Goal: Book appointment/travel/reservation

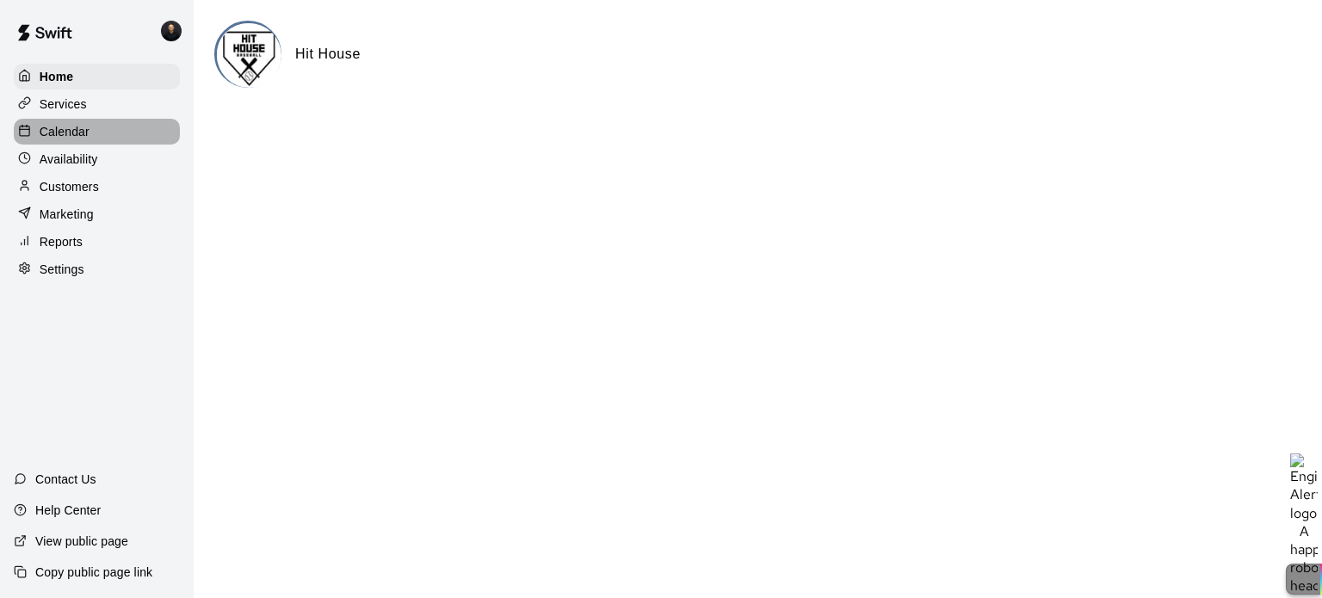
click at [76, 133] on p "Calendar" at bounding box center [65, 131] width 50 height 17
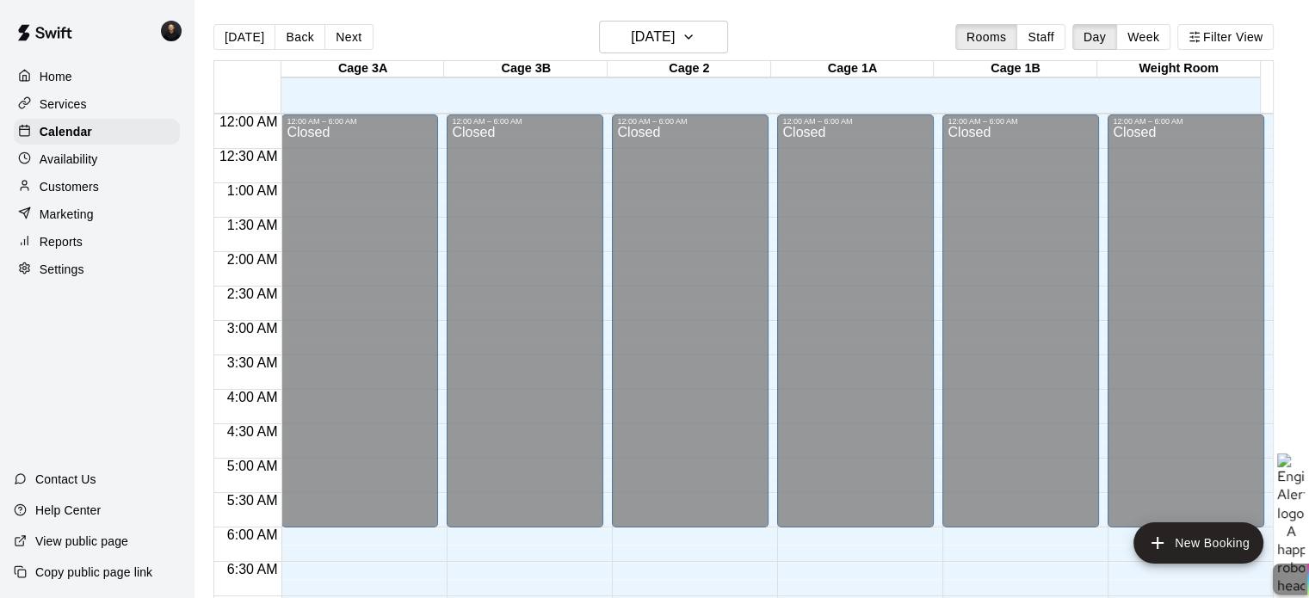
scroll to position [1096, 0]
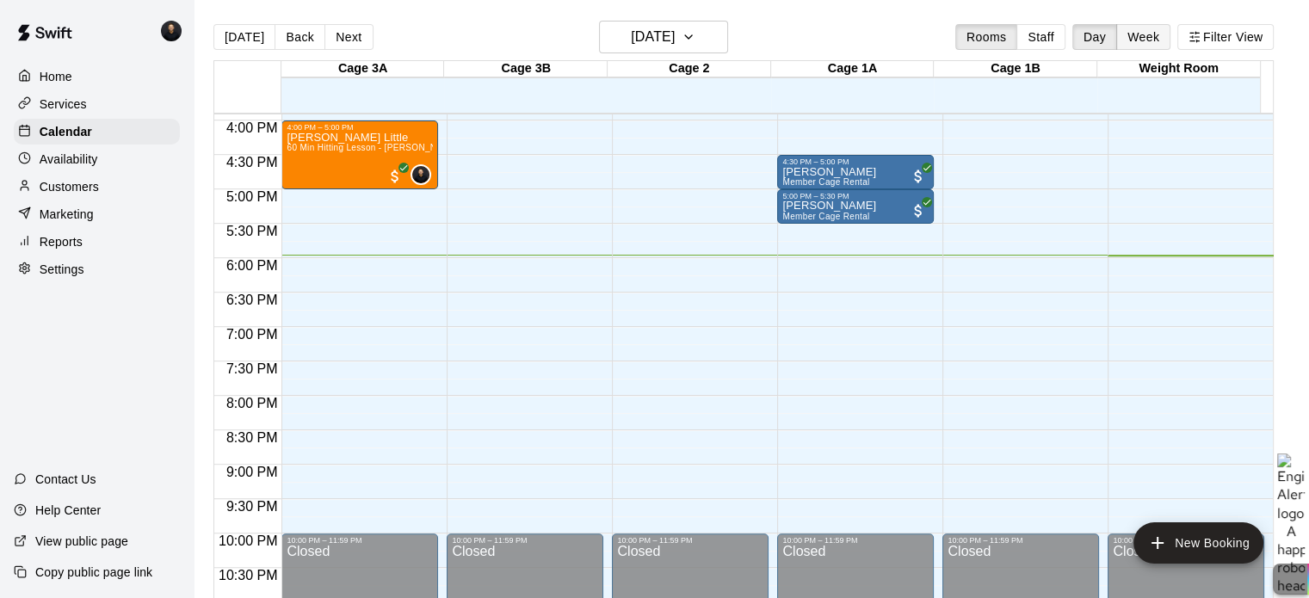
click at [1152, 35] on button "Week" at bounding box center [1143, 37] width 54 height 26
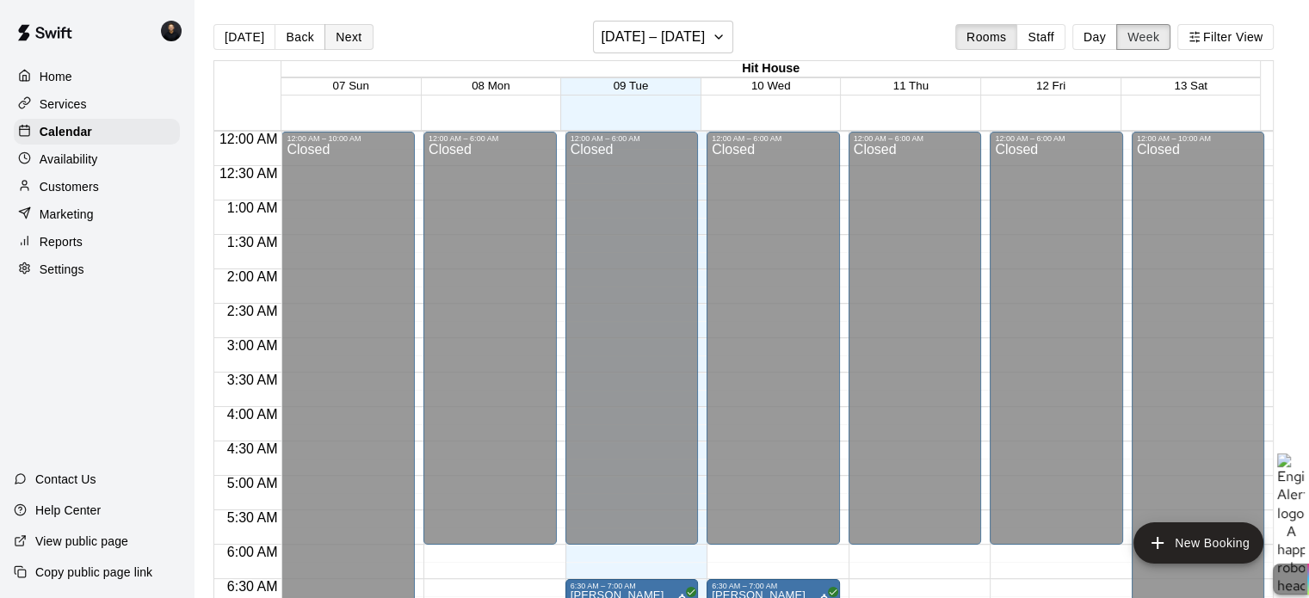
scroll to position [1166, 0]
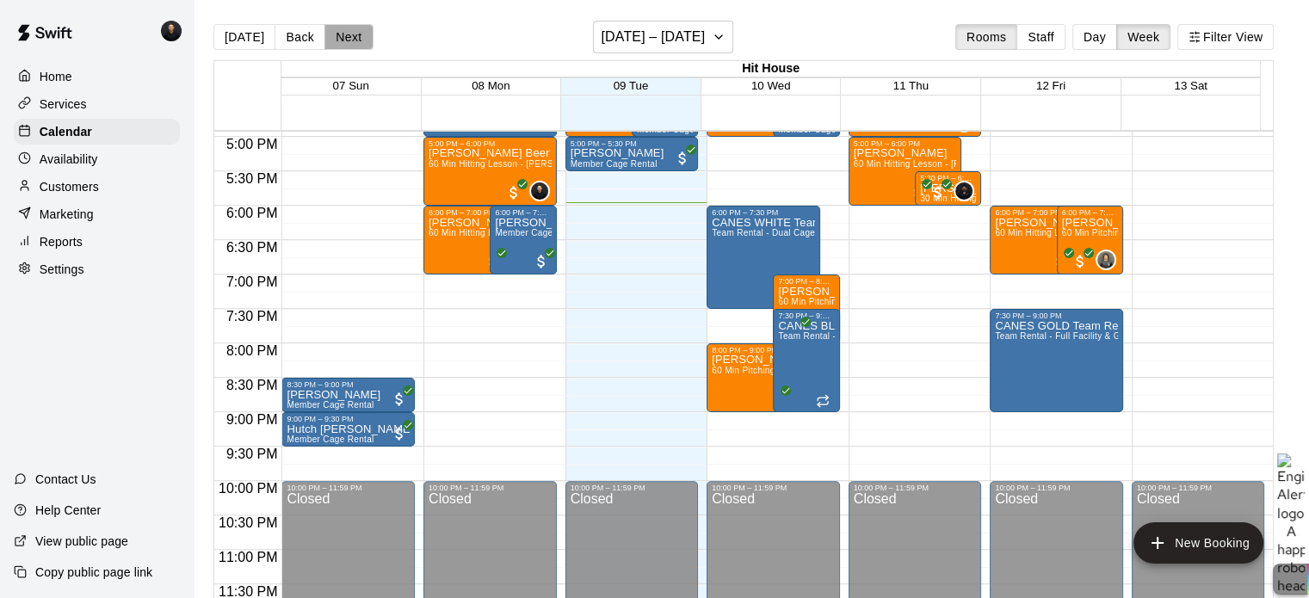
click at [351, 34] on button "Next" at bounding box center [349, 37] width 48 height 26
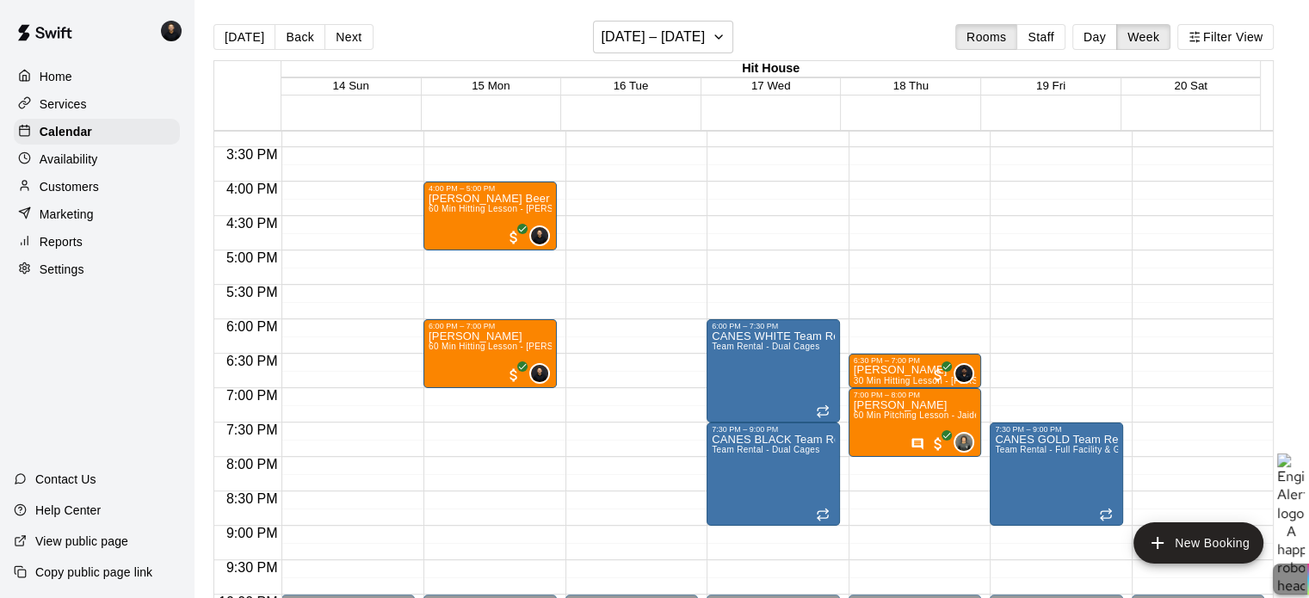
scroll to position [1079, 0]
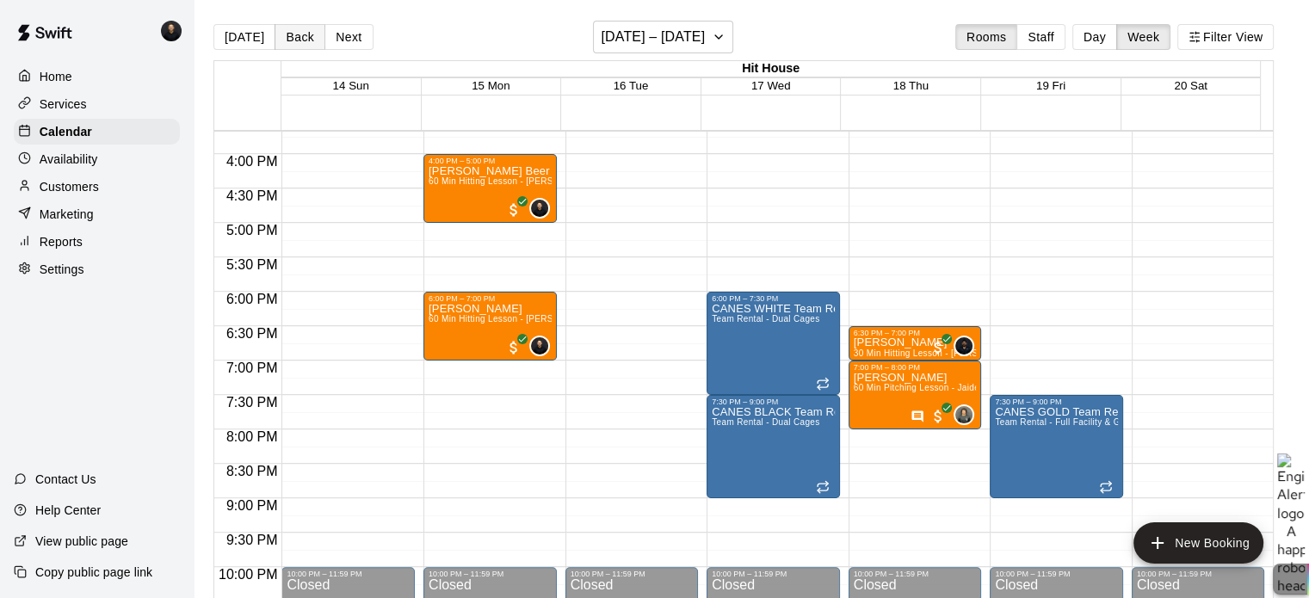
click at [288, 33] on button "Back" at bounding box center [300, 37] width 51 height 26
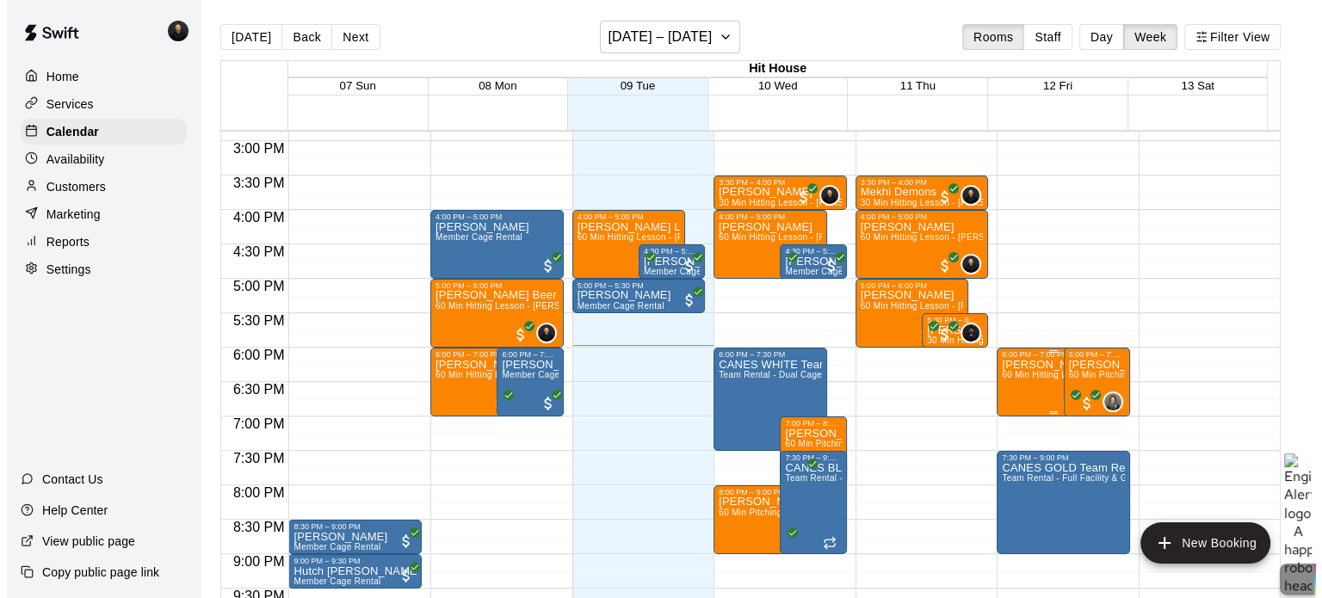
scroll to position [993, 0]
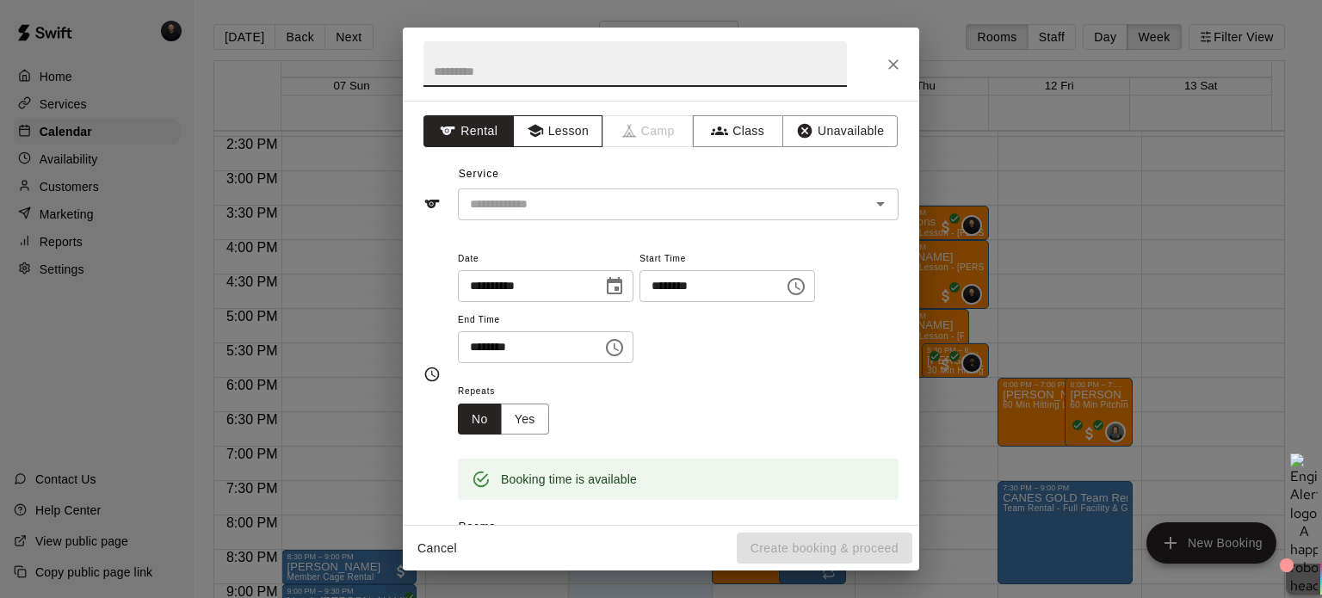
click at [536, 123] on icon "button" at bounding box center [535, 130] width 17 height 17
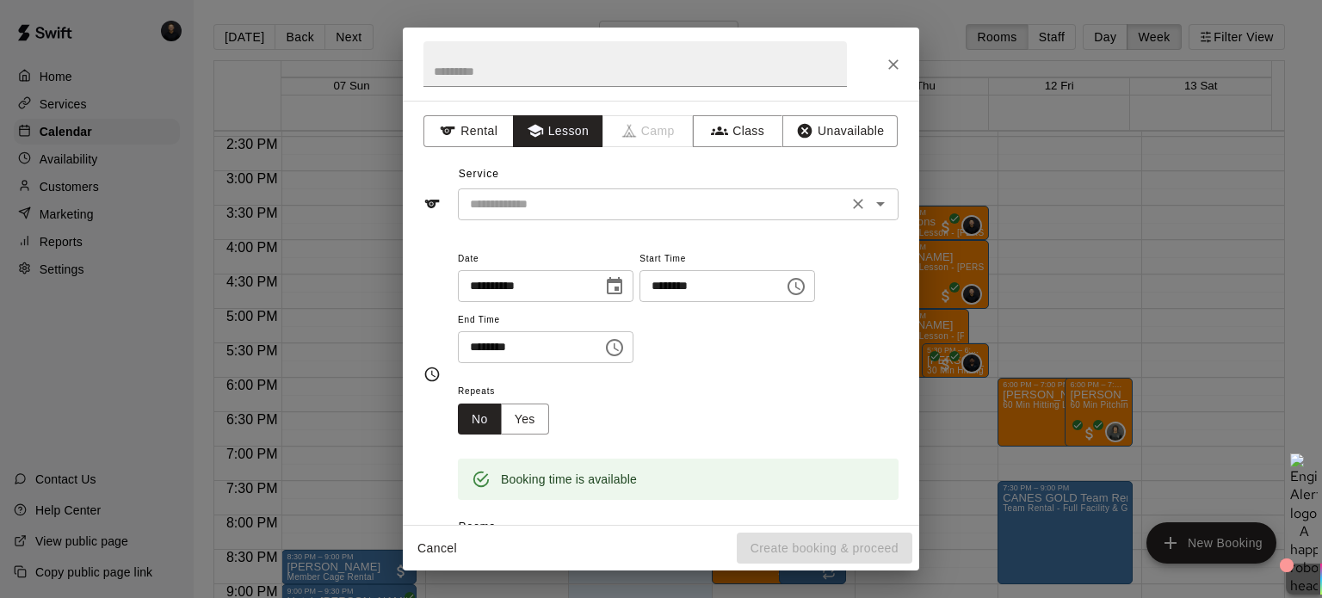
click at [533, 204] on input "text" at bounding box center [653, 205] width 380 height 22
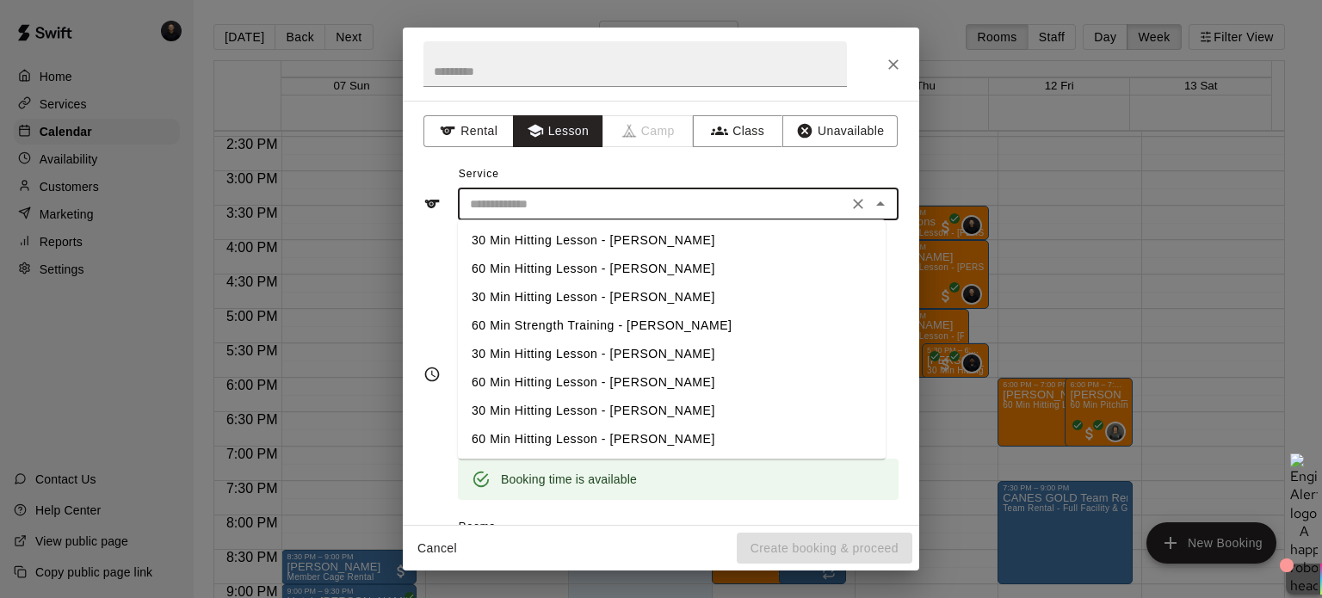
click at [540, 263] on li "60 Min Hitting Lesson - [PERSON_NAME]" at bounding box center [672, 269] width 428 height 28
type input "**********"
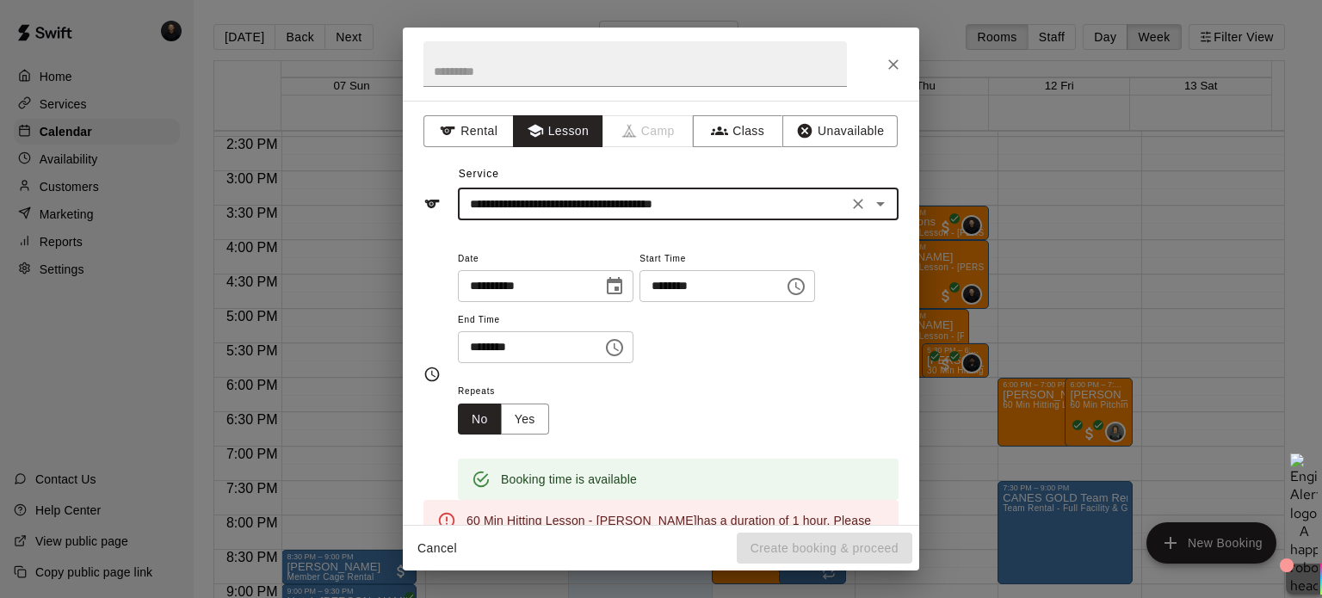
click at [482, 343] on input "********" at bounding box center [524, 347] width 133 height 32
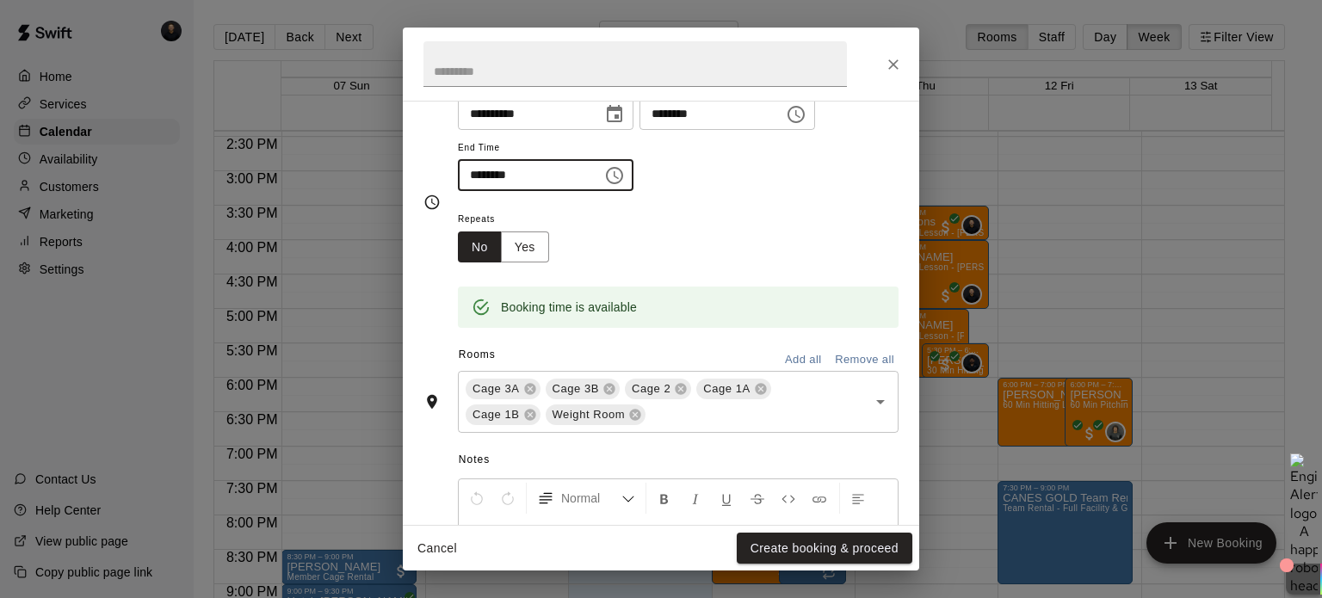
scroll to position [344, 0]
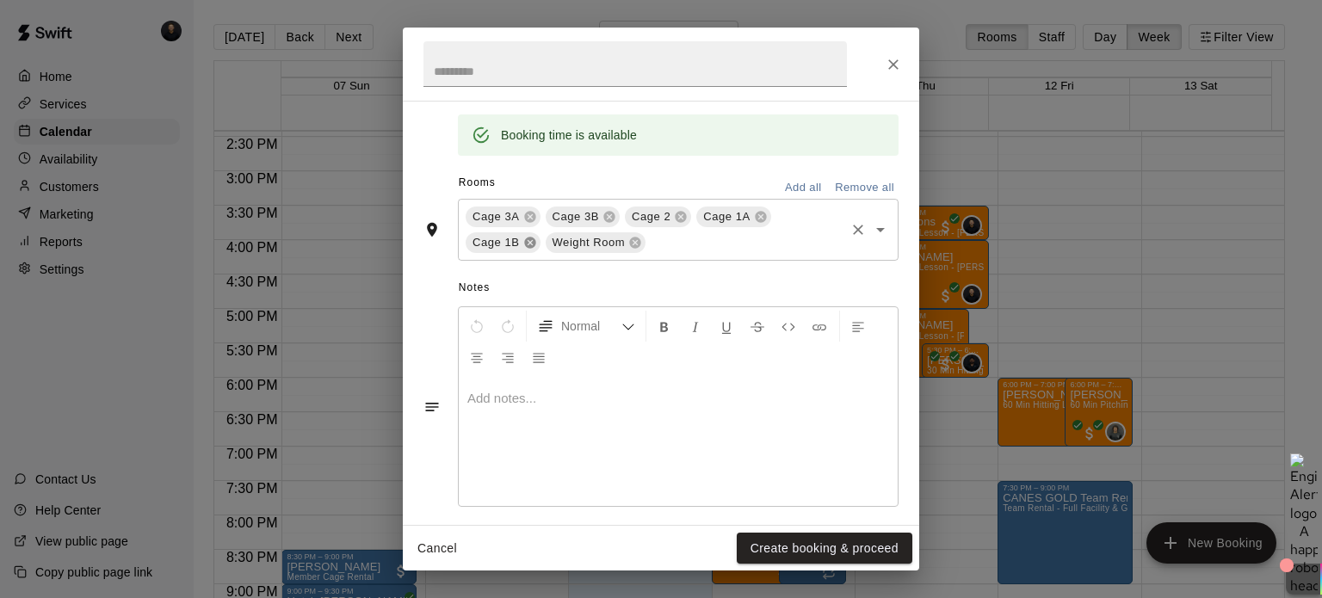
click at [527, 240] on icon at bounding box center [530, 243] width 14 height 14
click at [554, 245] on icon at bounding box center [555, 243] width 11 height 11
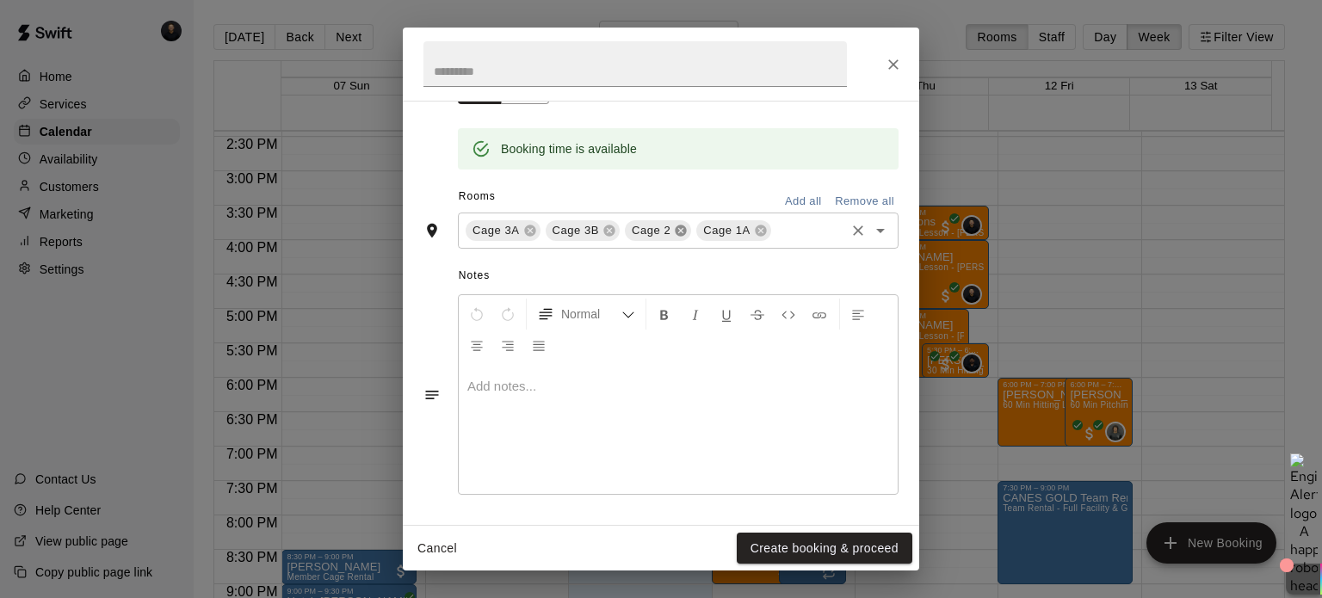
click at [679, 229] on icon at bounding box center [681, 231] width 11 height 11
click at [690, 233] on icon at bounding box center [688, 231] width 11 height 11
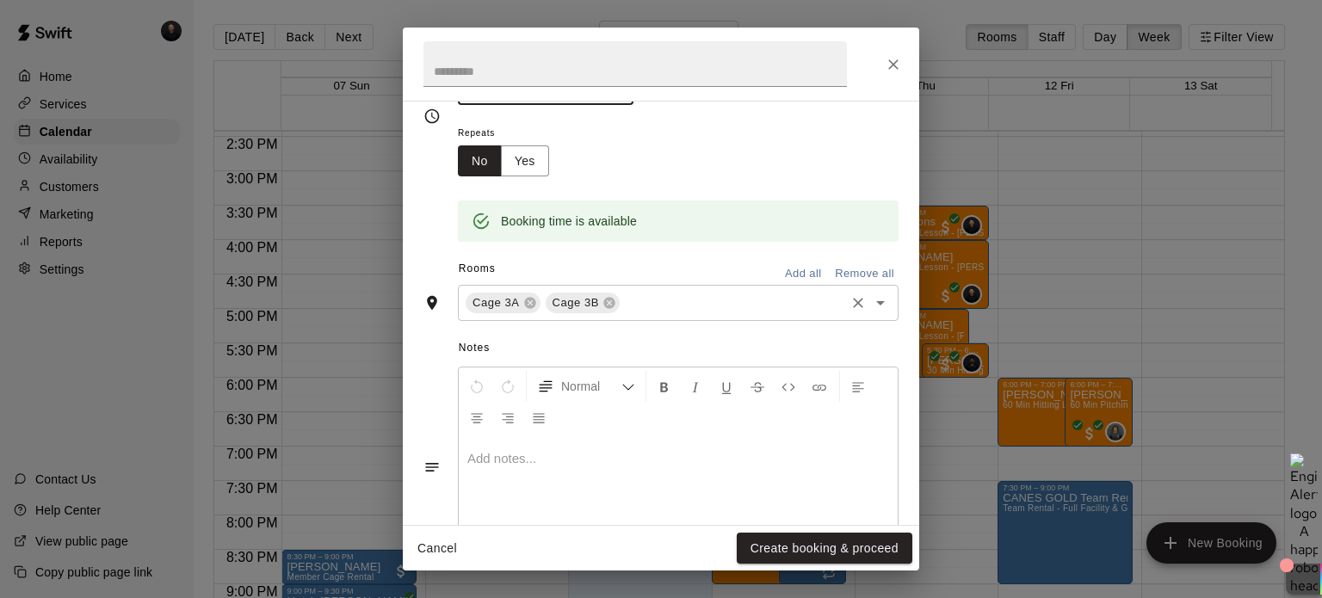
scroll to position [331, 0]
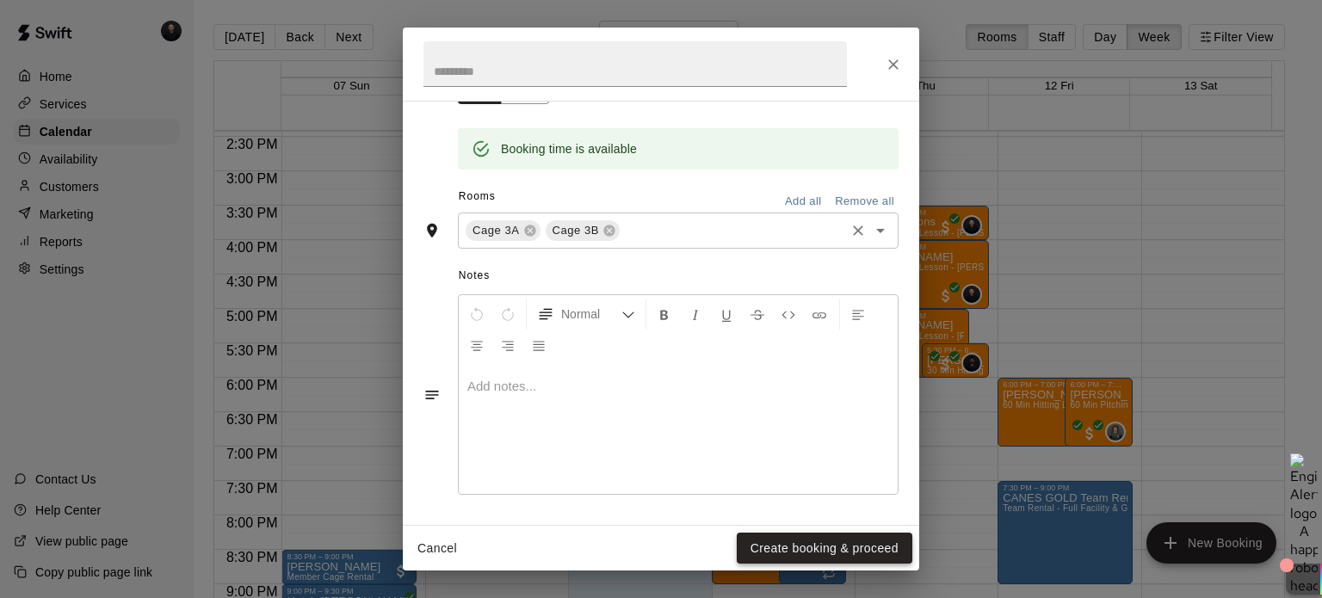
type input "********"
click at [824, 546] on button "Create booking & proceed" at bounding box center [825, 549] width 176 height 32
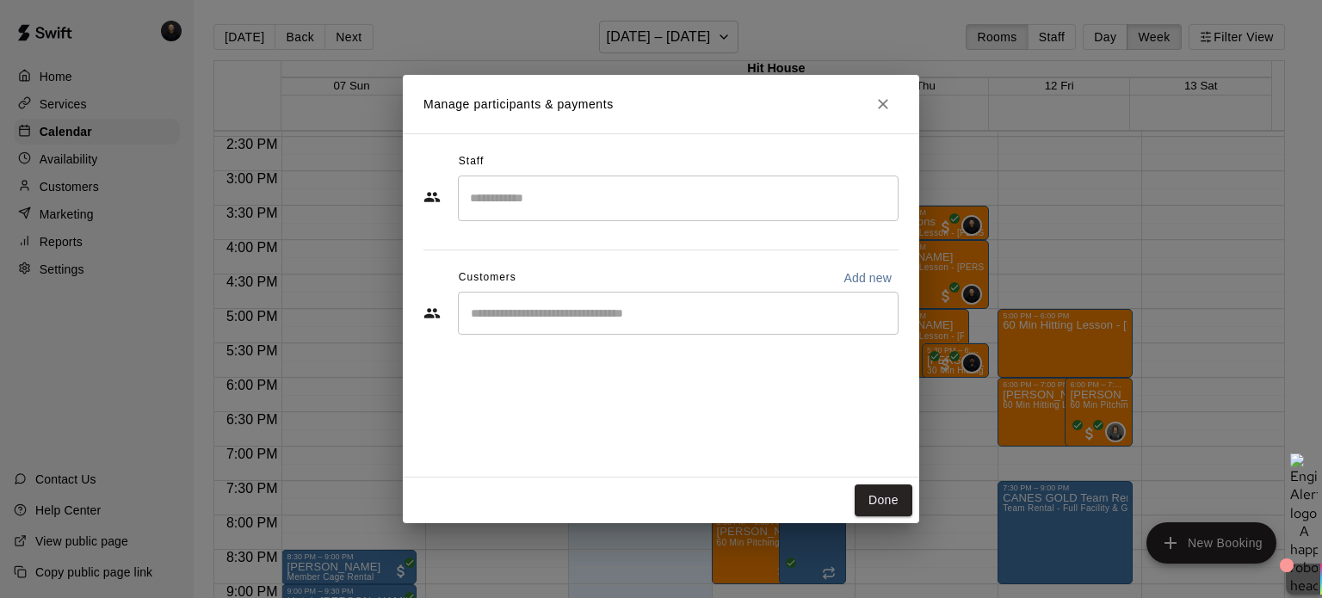
click at [608, 189] on input "Search staff" at bounding box center [678, 198] width 425 height 30
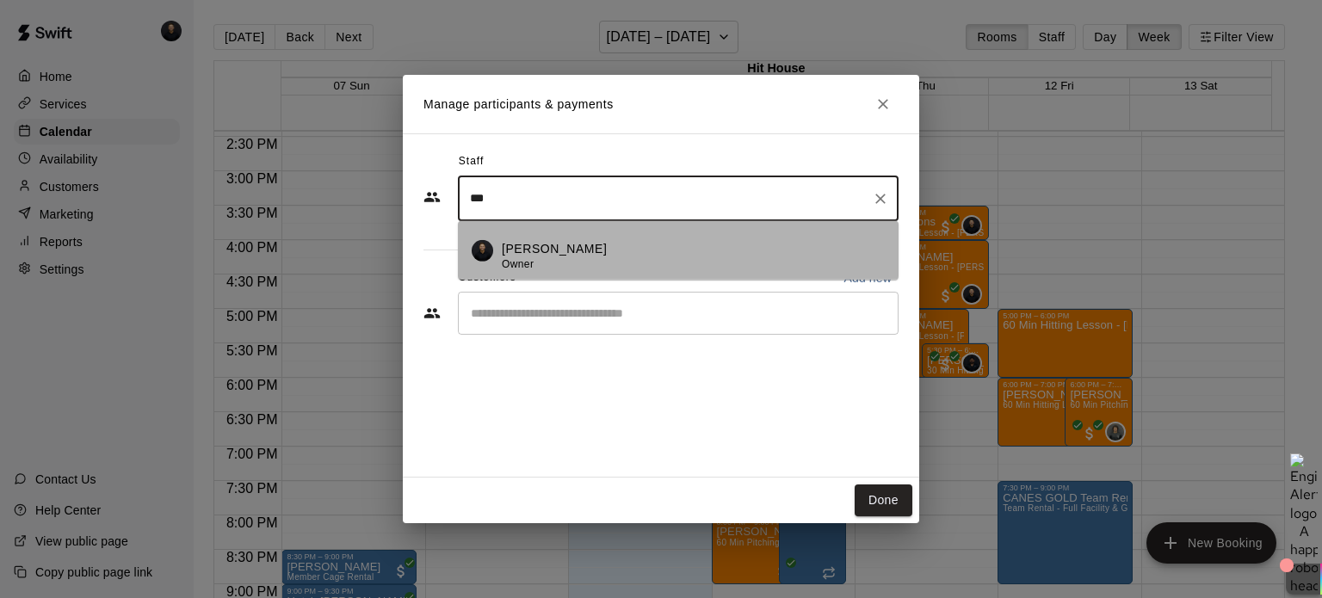
click at [597, 244] on p "[PERSON_NAME]" at bounding box center [554, 248] width 105 height 18
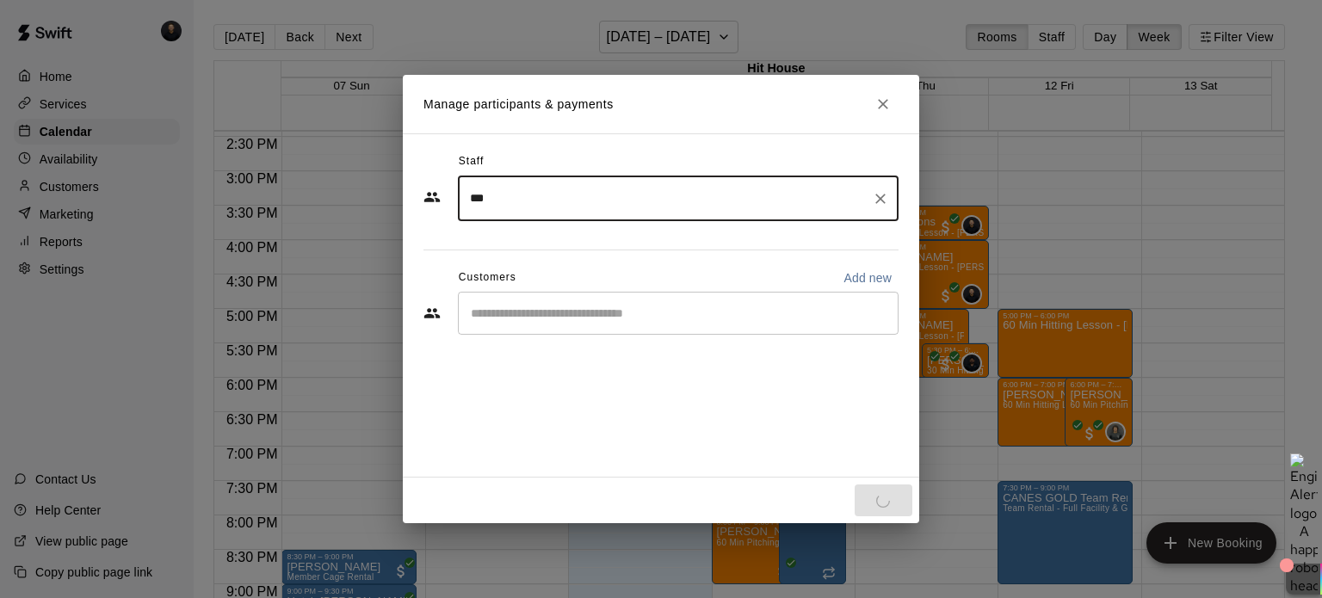
type input "***"
click at [565, 312] on input "Start typing to search customers..." at bounding box center [678, 313] width 425 height 17
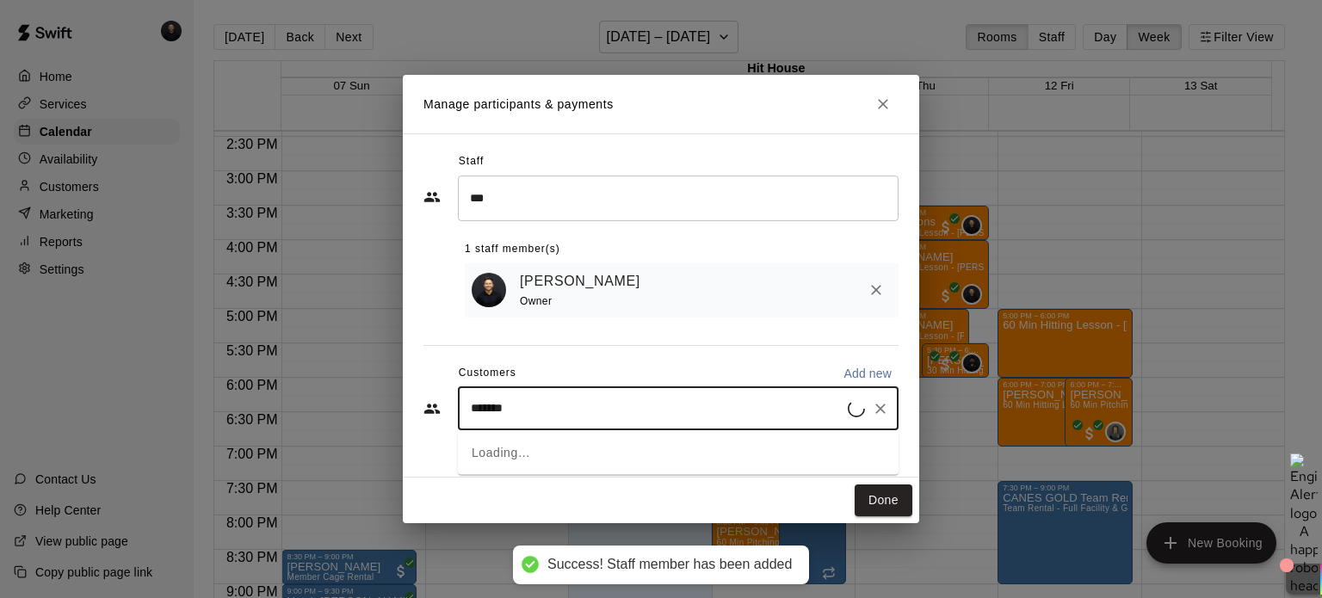
type input "********"
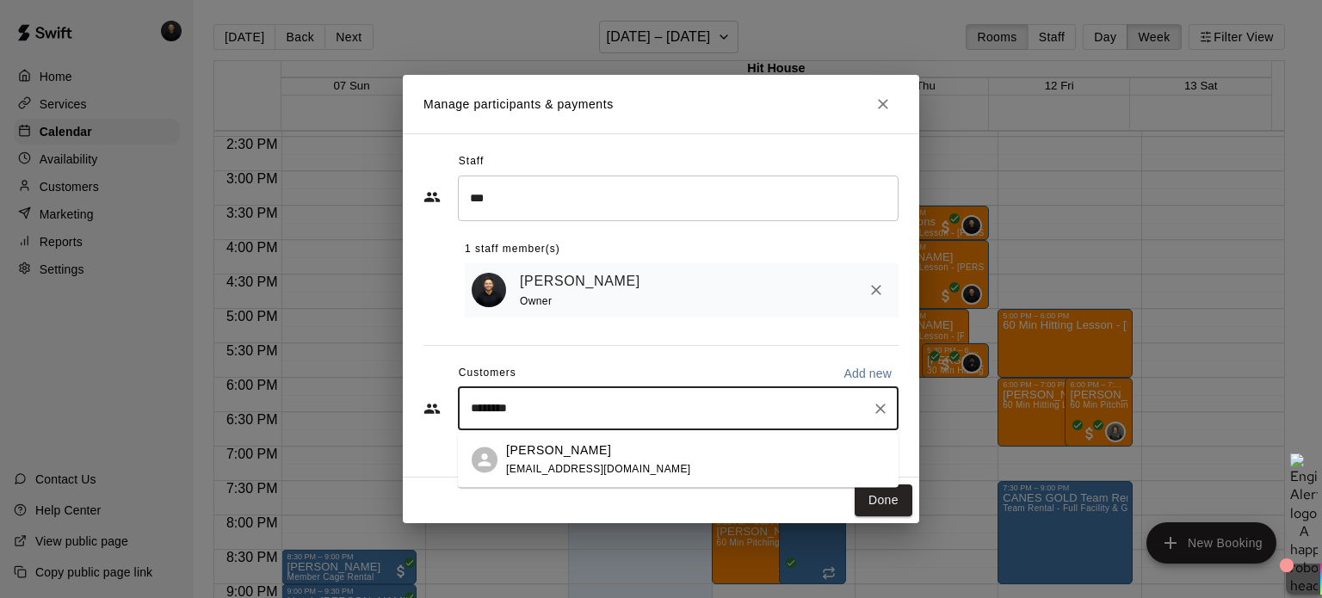
click at [584, 459] on div "[PERSON_NAME] [EMAIL_ADDRESS][DOMAIN_NAME]" at bounding box center [598, 460] width 185 height 37
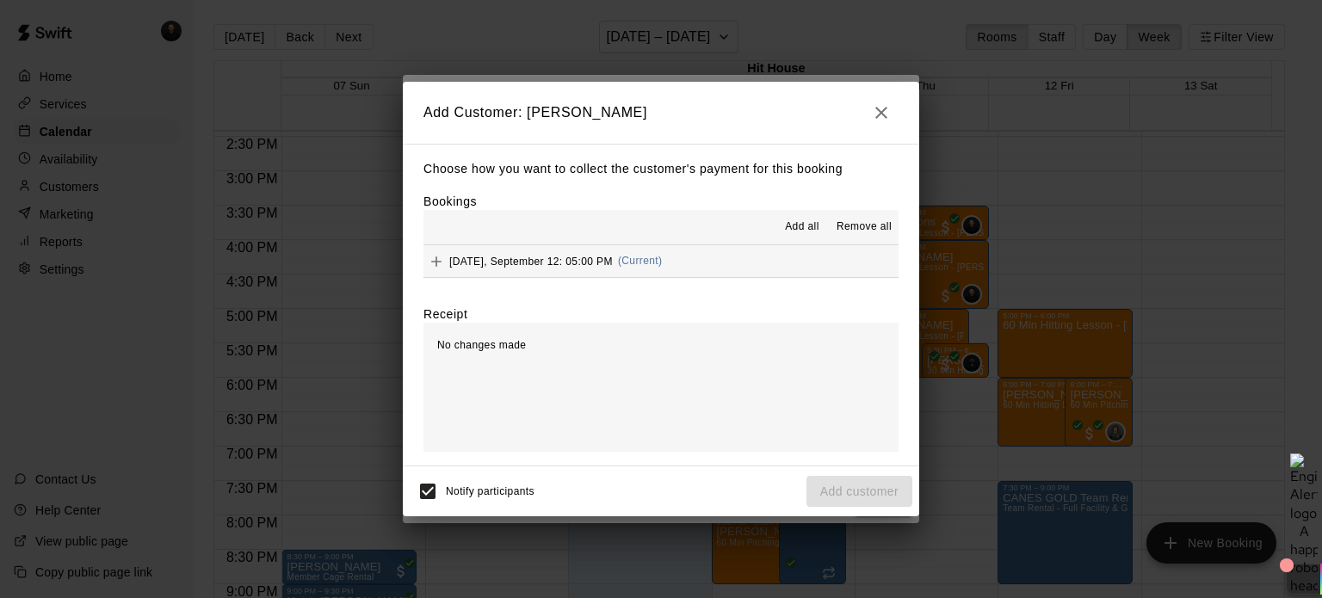
click at [713, 257] on button "[DATE], September 12: 05:00 PM (Current)" at bounding box center [661, 261] width 475 height 32
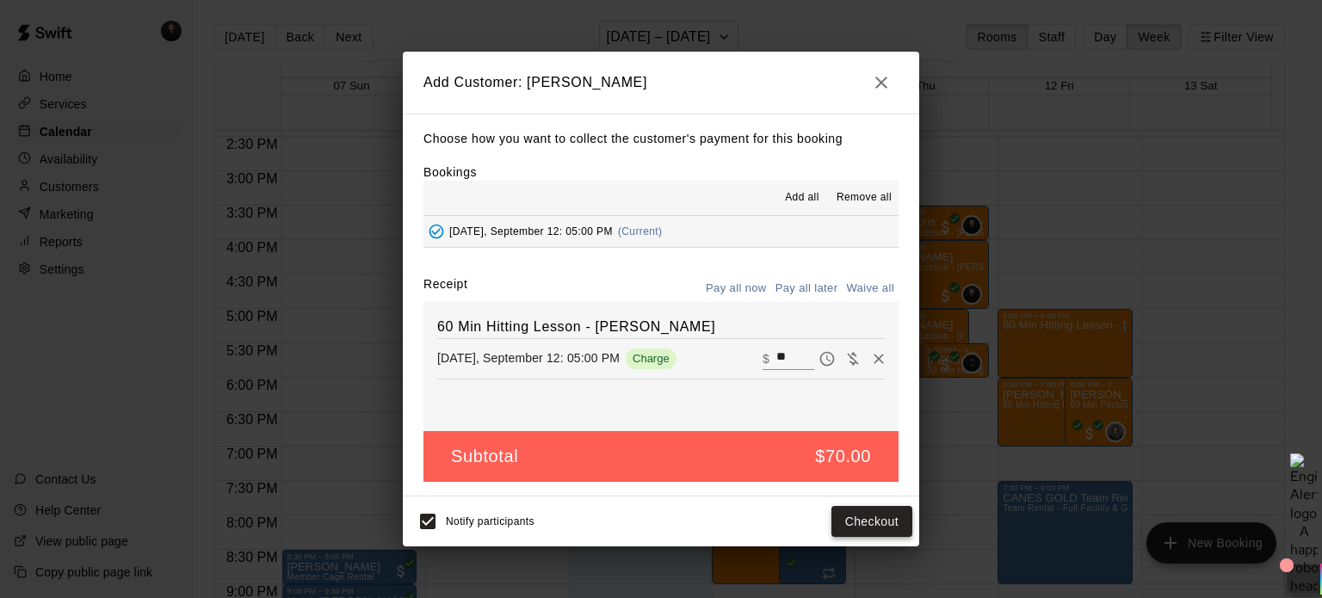
click at [872, 521] on button "Checkout" at bounding box center [872, 522] width 81 height 32
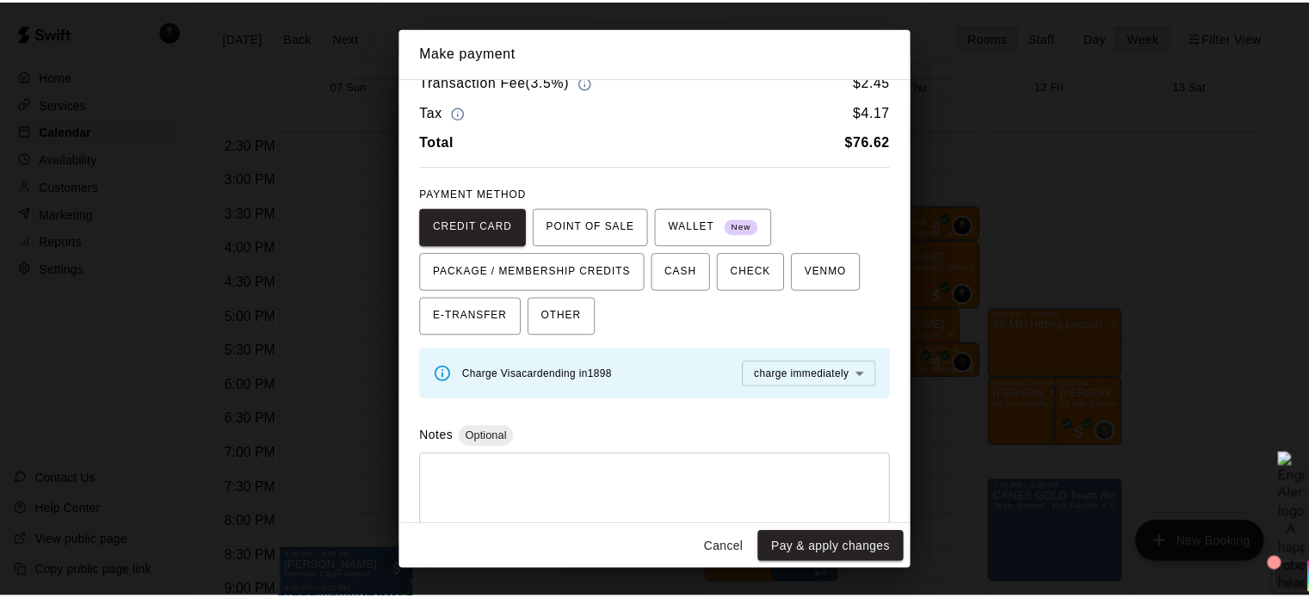
scroll to position [74, 0]
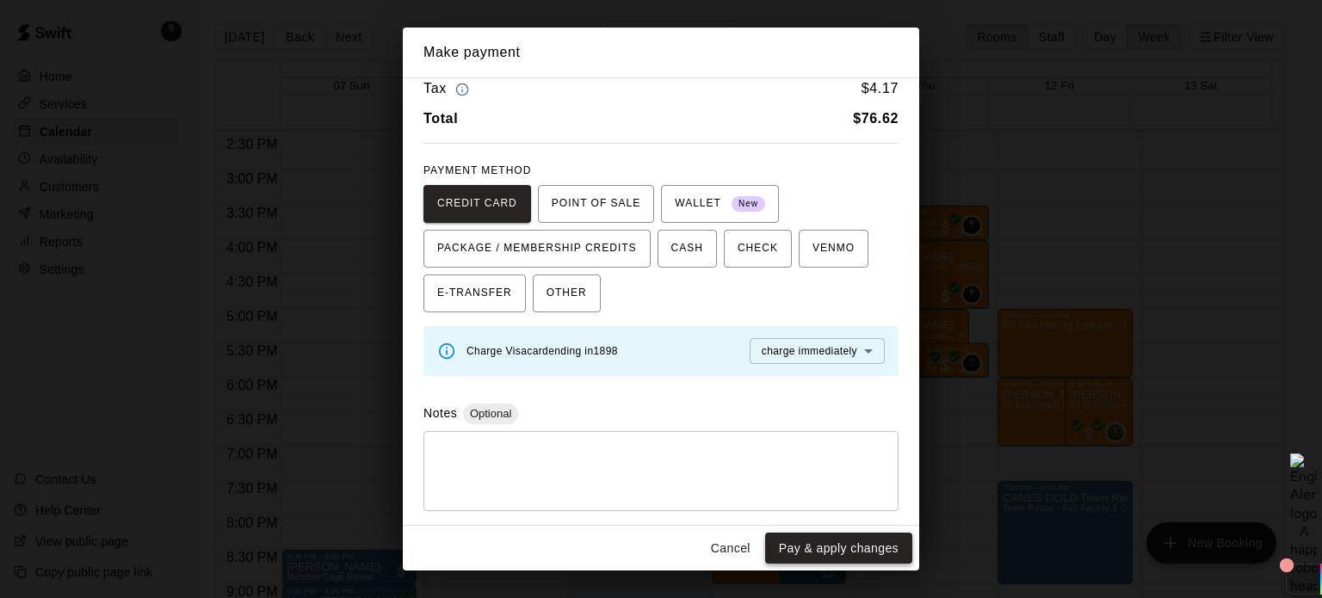
click at [813, 541] on button "Pay & apply changes" at bounding box center [838, 549] width 147 height 32
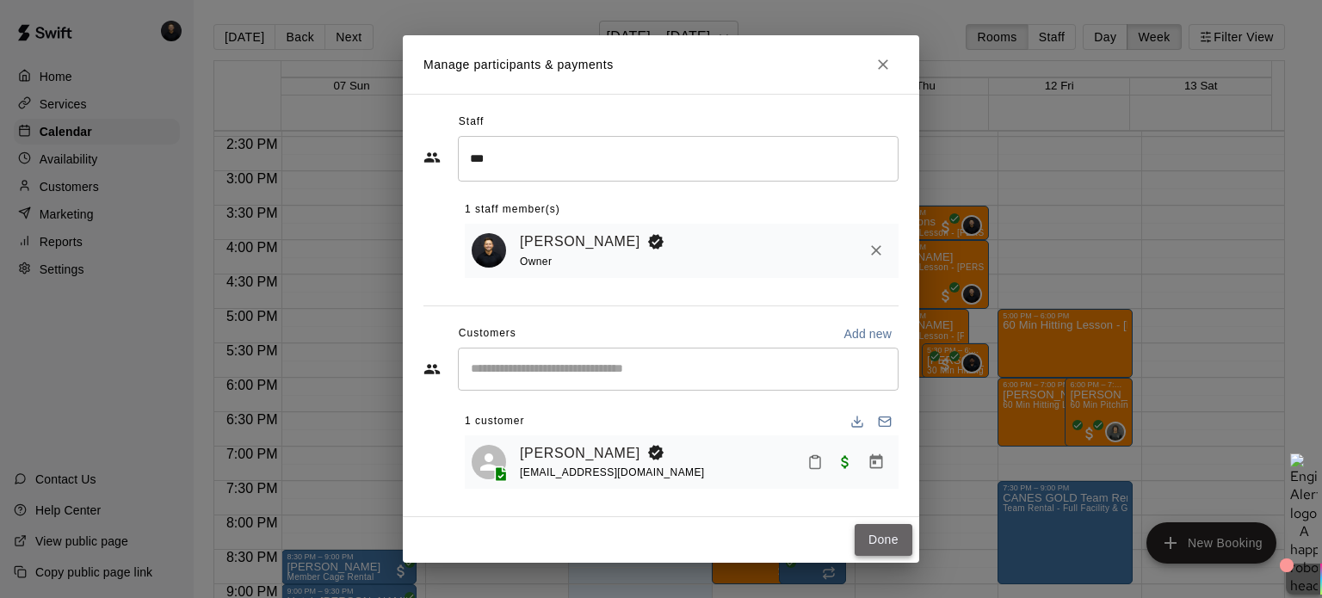
click at [888, 533] on button "Done" at bounding box center [884, 540] width 58 height 32
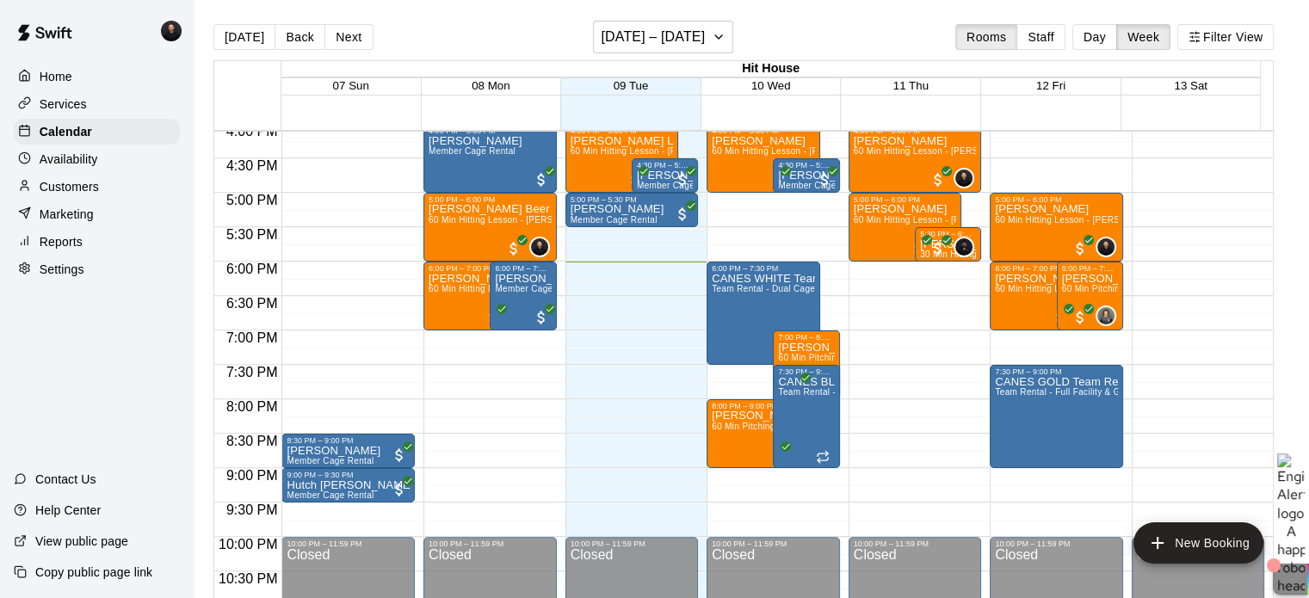
scroll to position [1079, 0]
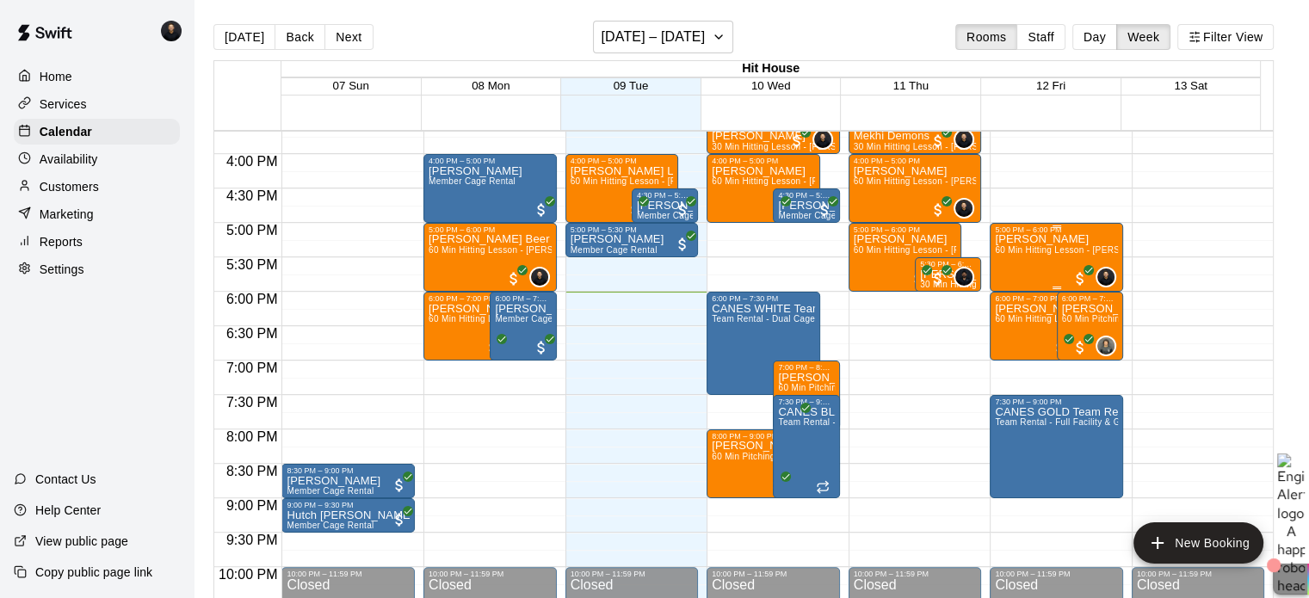
click at [1042, 251] on span "60 Min Hitting Lesson - [PERSON_NAME]" at bounding box center [1081, 249] width 172 height 9
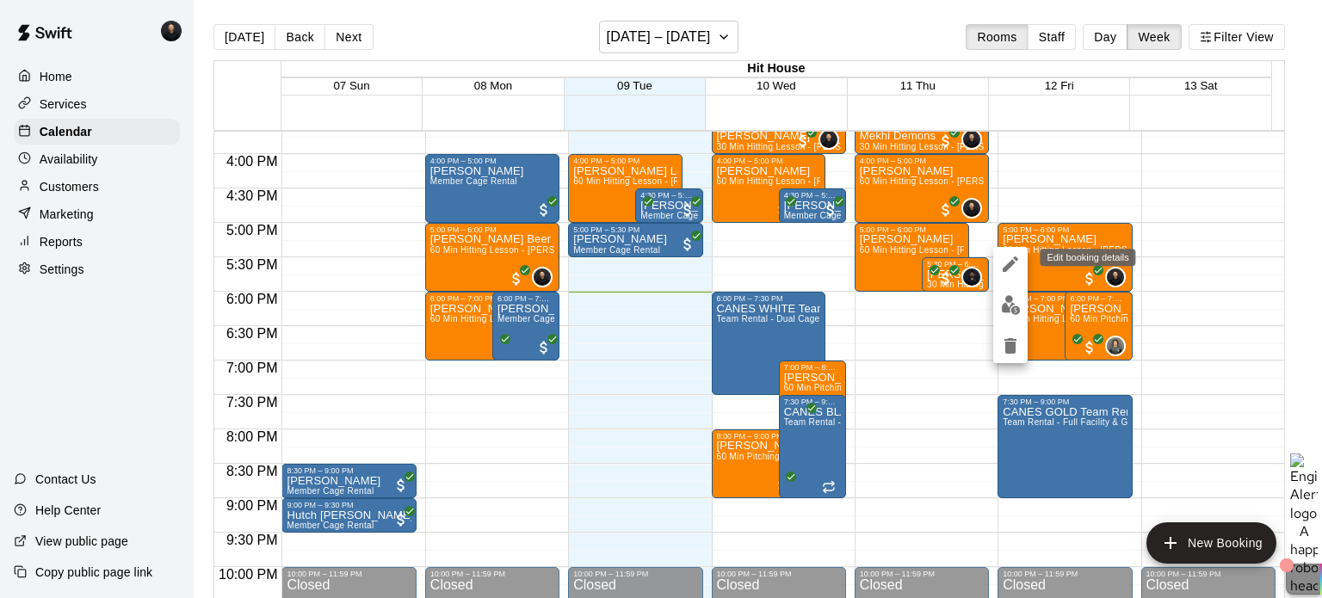
click at [1011, 266] on icon "edit" at bounding box center [1010, 264] width 15 height 15
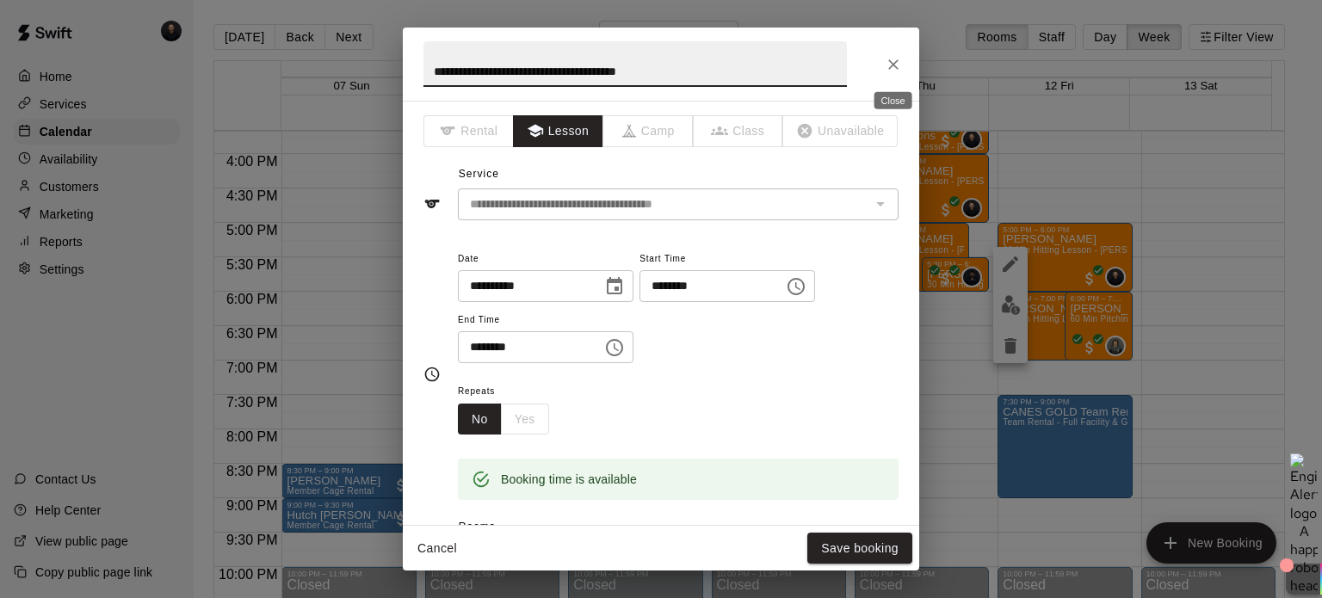
click at [902, 59] on button "Close" at bounding box center [893, 64] width 31 height 31
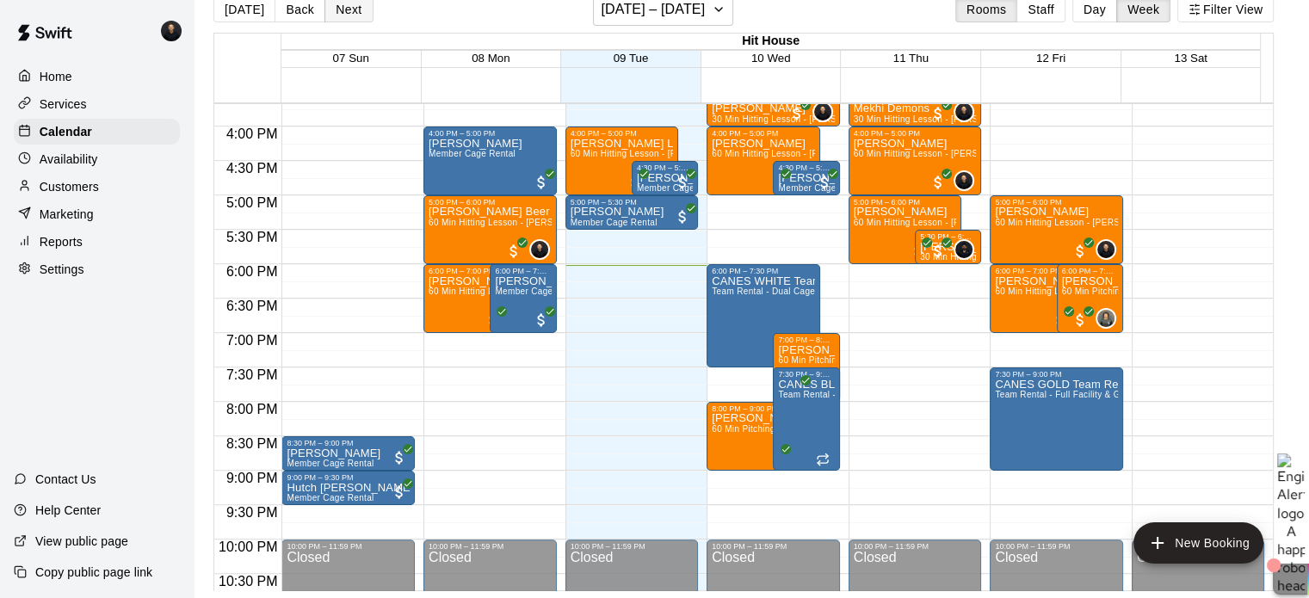
click at [345, 13] on button "Next" at bounding box center [349, 10] width 48 height 26
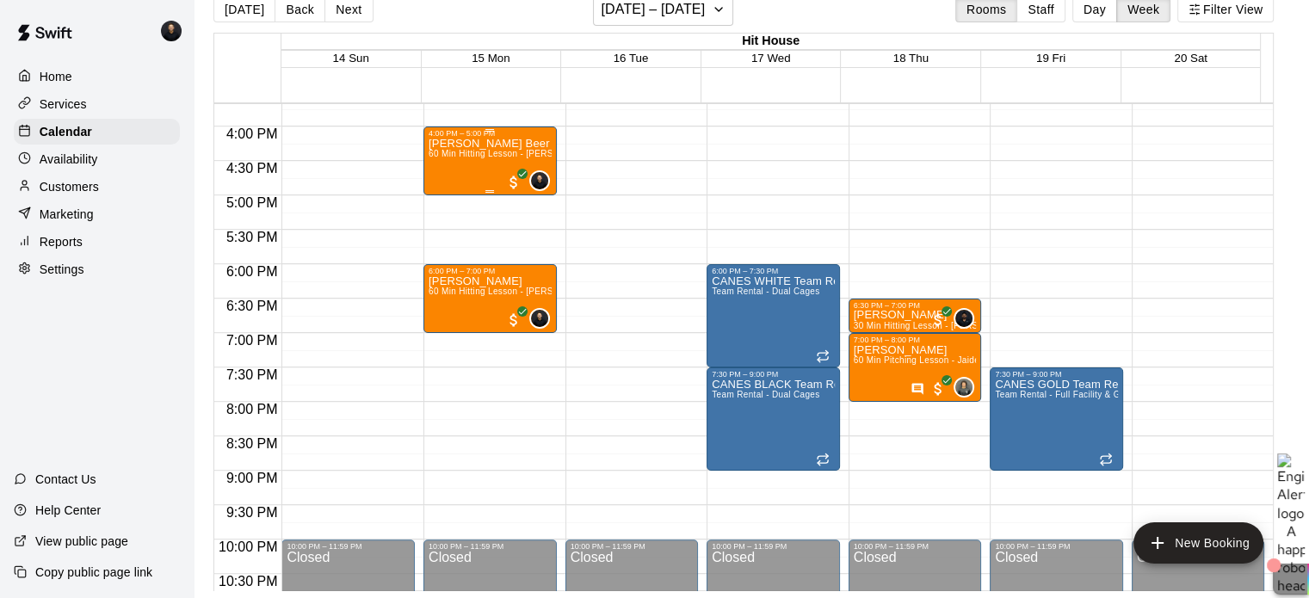
scroll to position [993, 0]
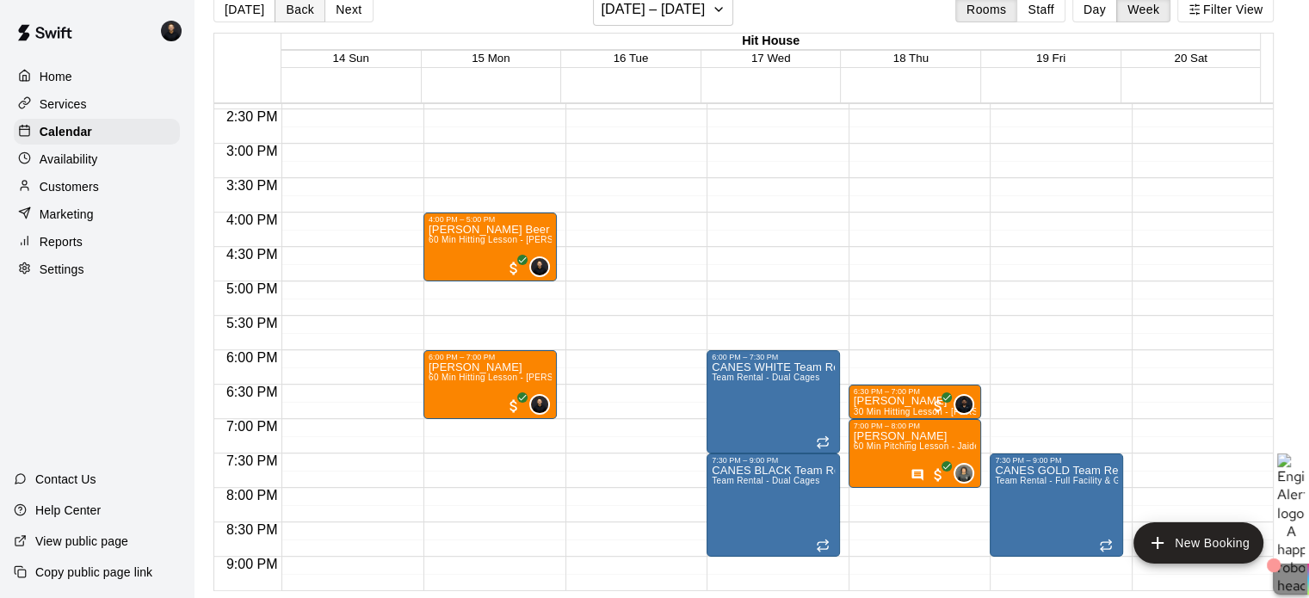
click at [283, 9] on button "Back" at bounding box center [300, 10] width 51 height 26
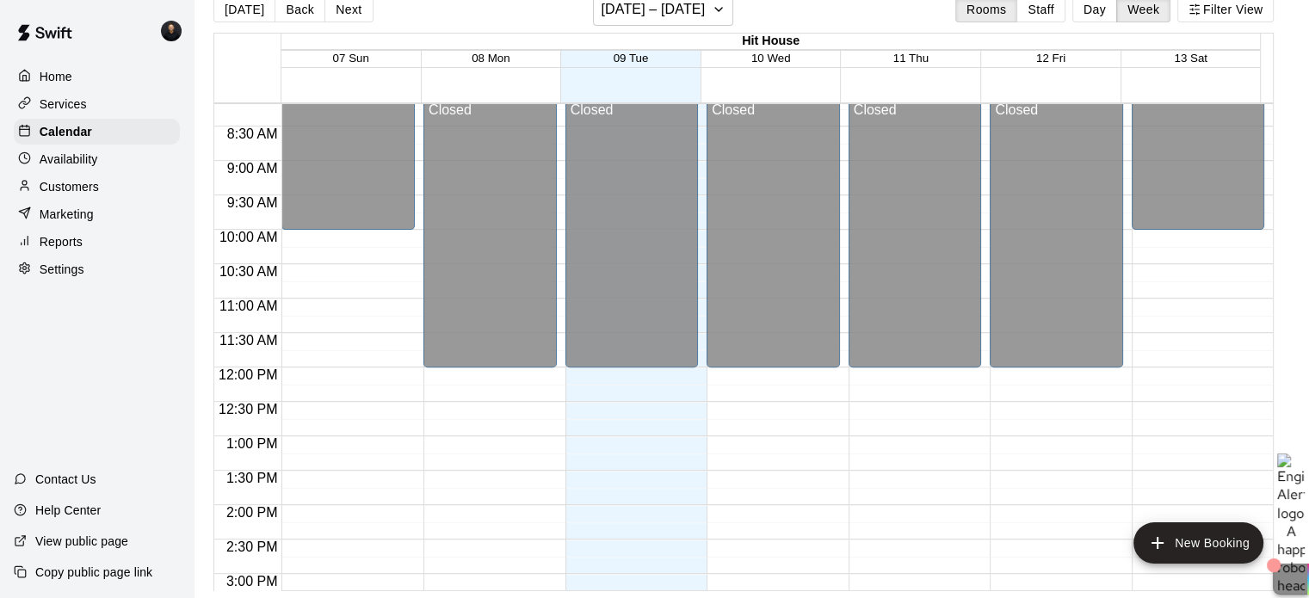
scroll to position [133, 0]
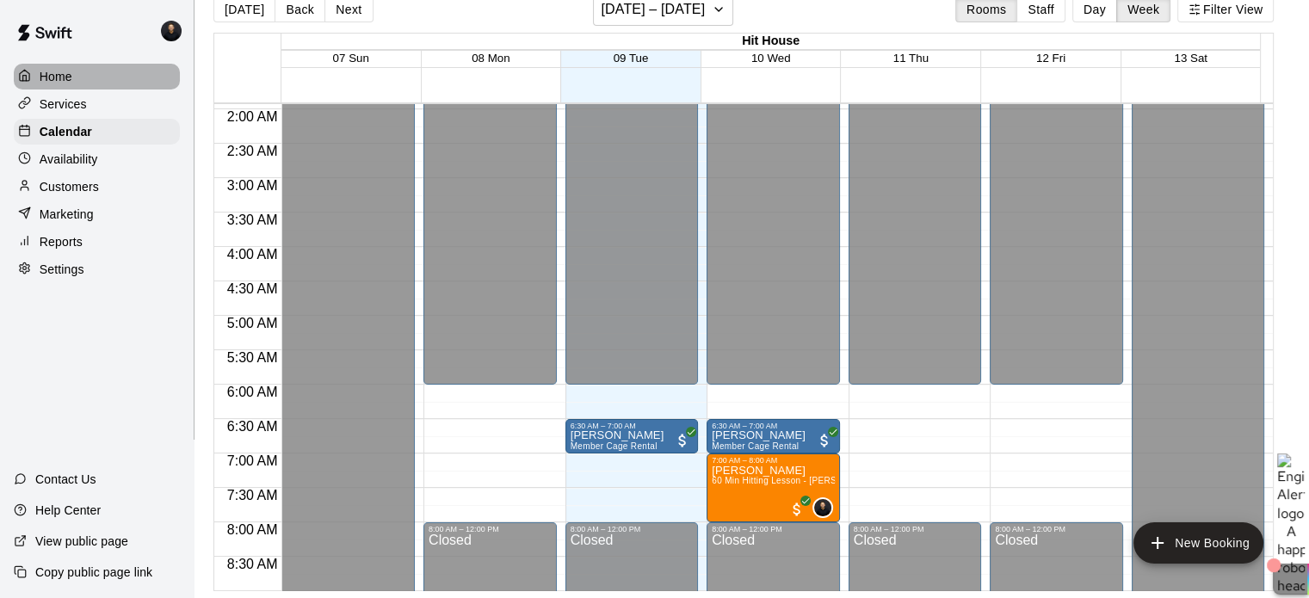
click at [60, 81] on p "Home" at bounding box center [56, 76] width 33 height 17
